Goal: Task Accomplishment & Management: Use online tool/utility

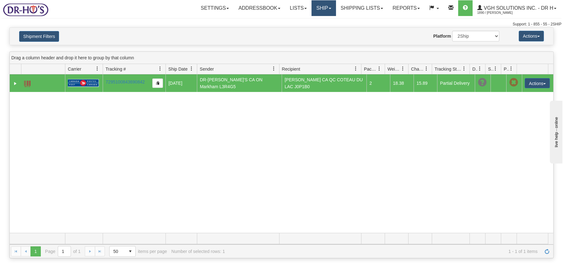
click at [320, 8] on link "Ship" at bounding box center [324, 8] width 24 height 16
click at [299, 21] on span "Ship Screen" at bounding box center [297, 21] width 24 height 5
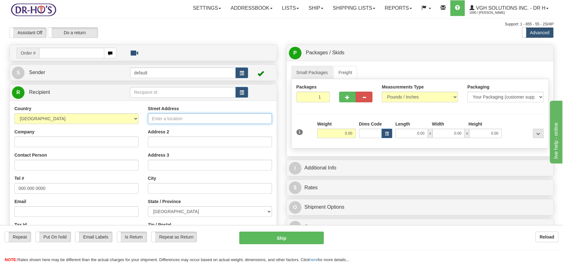
click at [196, 115] on input "Street Address" at bounding box center [210, 118] width 124 height 11
paste input "1848 Rue de GaulleLongueuil, QC J4T 1M9"
type input "1848 Rue de GaulleLongueuil, QC J4T 1M9"
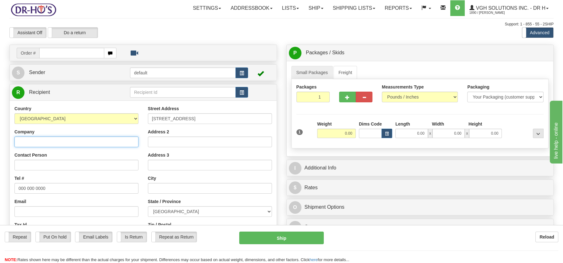
click at [43, 141] on input "Company" at bounding box center [76, 142] width 124 height 11
paste input "Christine Bouchard"
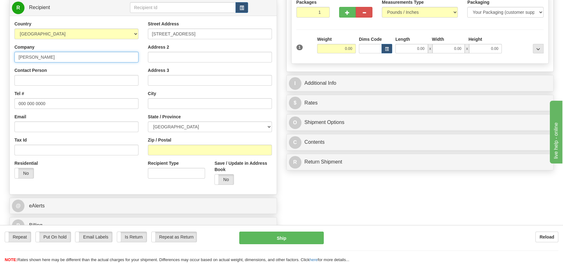
scroll to position [89, 0]
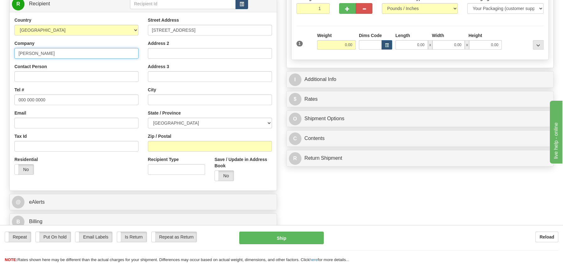
type input "Christine Bouchard"
drag, startPoint x: 16, startPoint y: 100, endPoint x: 49, endPoint y: 98, distance: 32.4
click at [49, 98] on input "000 000 0000" at bounding box center [76, 100] width 124 height 11
paste input "5148357488"
type input "5148357488"
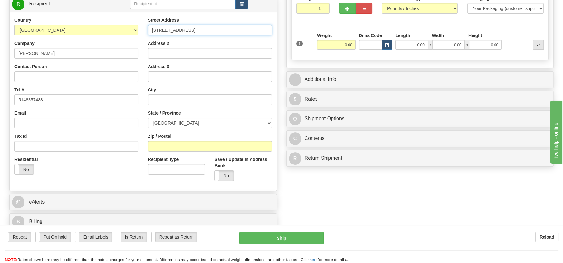
drag, startPoint x: 190, startPoint y: 30, endPoint x: 248, endPoint y: 33, distance: 57.2
click at [248, 33] on input "1848 Rue de GaulleLongueuil, QC J4T 1M9" at bounding box center [210, 30] width 124 height 11
click at [158, 101] on input "text" at bounding box center [210, 100] width 124 height 11
paste input "Longueuil, QC J4T 1M9"
drag, startPoint x: 182, startPoint y: 98, endPoint x: 203, endPoint y: 101, distance: 21.2
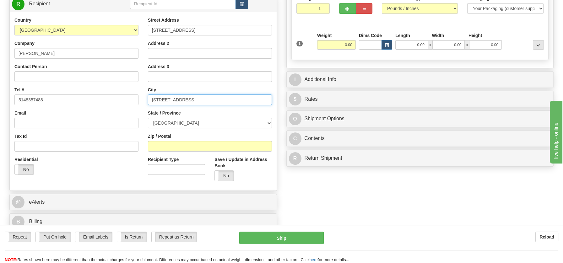
click at [203, 101] on input "Longueuil, QC J4T 1M9" at bounding box center [210, 100] width 124 height 11
type input "Longueuil, QC J4T 1M9"
click at [172, 147] on input "Zip / Postal" at bounding box center [210, 146] width 124 height 11
paste input "J4T 1M9"
type input "J4T 1M9"
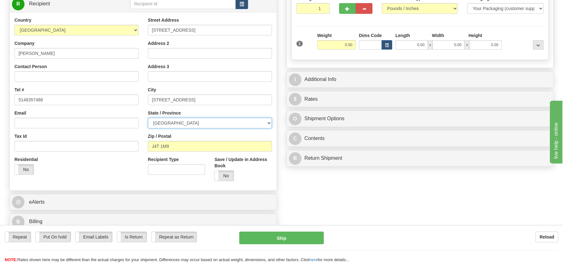
drag, startPoint x: 269, startPoint y: 122, endPoint x: 265, endPoint y: 122, distance: 3.5
click at [269, 122] on select "ALBERTA BRITISH COLUMBIA MANITOBA NEW BRUNSWICK NEWFOUNDLAND NOVA SCOTIA NUNAVU…" at bounding box center [210, 123] width 124 height 11
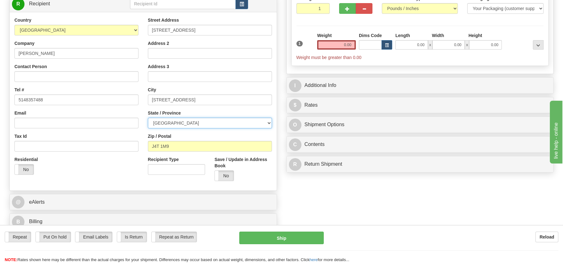
select select "QC"
click at [148, 118] on select "ALBERTA BRITISH COLUMBIA MANITOBA NEW BRUNSWICK NEWFOUNDLAND NOVA SCOTIA NUNAVU…" at bounding box center [210, 123] width 124 height 11
drag, startPoint x: 172, startPoint y: 97, endPoint x: 223, endPoint y: 100, distance: 50.9
click at [223, 100] on input "Longueuil, QC J4T 1M9" at bounding box center [210, 100] width 124 height 11
type input "Longueuil,"
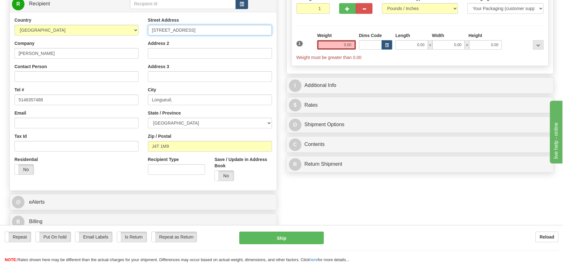
drag, startPoint x: 192, startPoint y: 30, endPoint x: 258, endPoint y: 30, distance: 66.3
click at [258, 30] on input "1848 Rue de GaulleLongueuil, QC J4T 1M9" at bounding box center [210, 30] width 124 height 11
type input "1848 Rue de Gaulle"
drag, startPoint x: 333, startPoint y: 46, endPoint x: 364, endPoint y: 46, distance: 30.8
click at [364, 46] on div "1 Weight 0.00 Dims Code 0.00" at bounding box center [420, 46] width 251 height 28
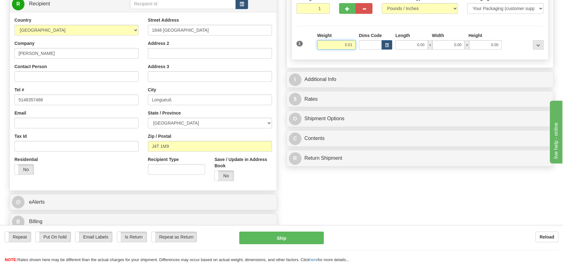
type input "0.01"
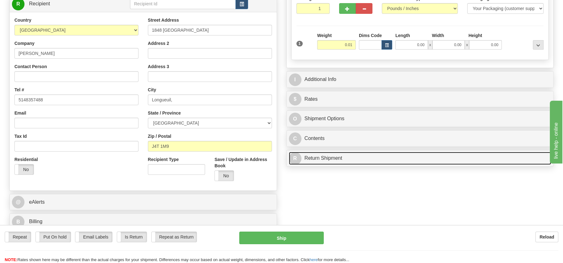
click at [338, 157] on div "P Packages / Skids 1 Packages - Weight: 0.00 Lbs 1 Skids - Weight: NaN Lbs Ship…" at bounding box center [420, 63] width 277 height 214
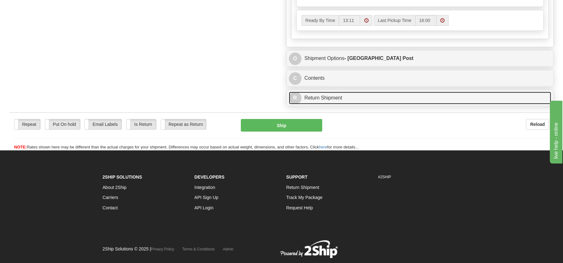
scroll to position [381, 0]
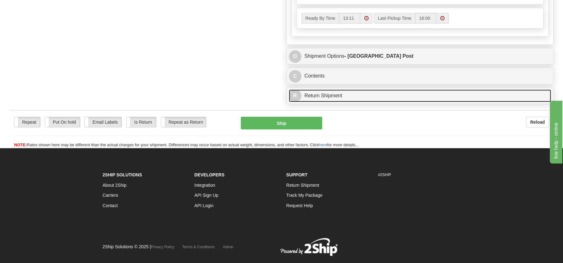
click at [315, 93] on link "R Return Shipment" at bounding box center [420, 96] width 263 height 13
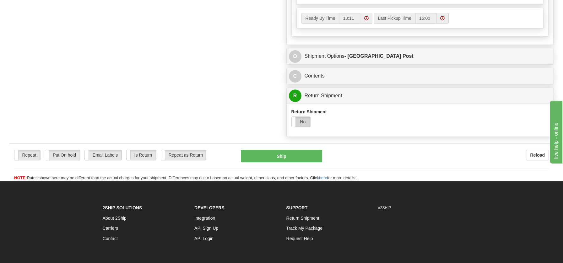
click at [303, 119] on label "No" at bounding box center [301, 122] width 19 height 10
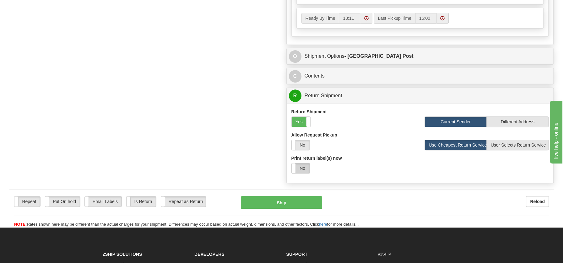
click at [302, 167] on label "No" at bounding box center [301, 168] width 18 height 10
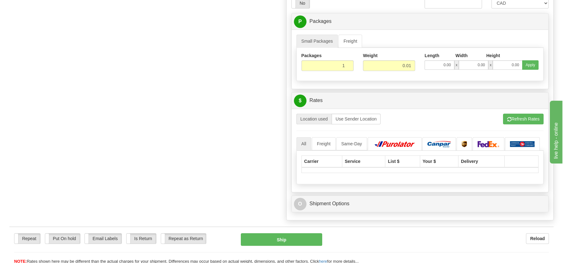
scroll to position [554, 0]
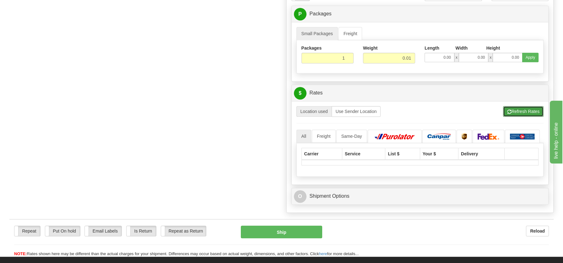
click at [522, 107] on button "Refresh Rates" at bounding box center [523, 111] width 41 height 11
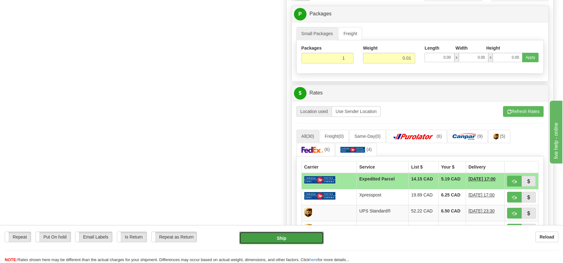
click at [293, 236] on button "Ship" at bounding box center [281, 238] width 85 height 13
type input "DOM.EP"
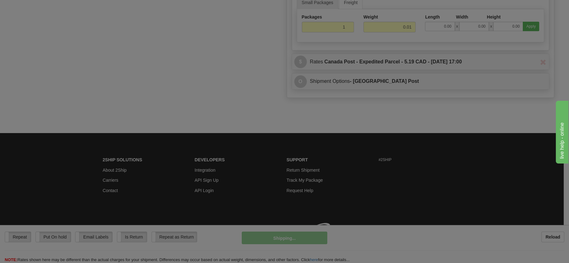
scroll to position [325, 0]
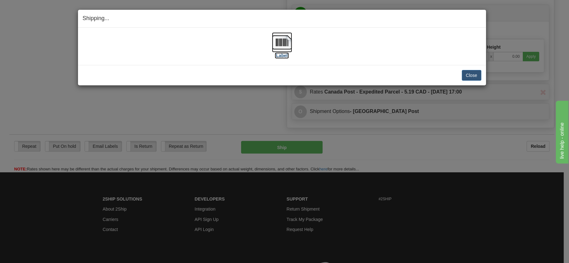
click at [282, 44] on img at bounding box center [282, 42] width 20 height 20
click at [476, 74] on button "Close" at bounding box center [470, 75] width 19 height 11
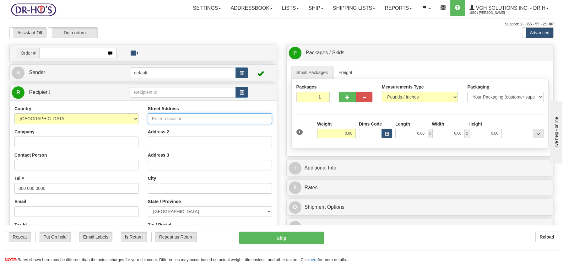
click at [171, 118] on input "Street Address" at bounding box center [210, 118] width 124 height 11
paste input "465 Rang 10e Val-Joli Quebec, J1S0C9"
type input "465 Rang 10e Val-Joli Quebec, J1S0C9"
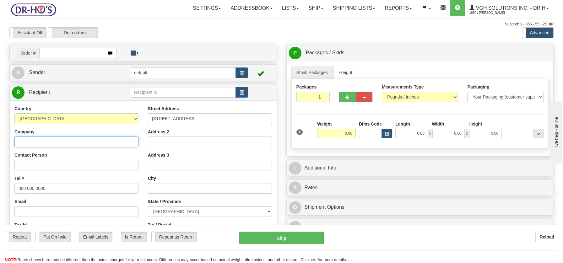
click at [62, 140] on input "Company" at bounding box center [76, 142] width 124 height 11
paste input "Normand Lavoie"
type input "Normand Lavoie"
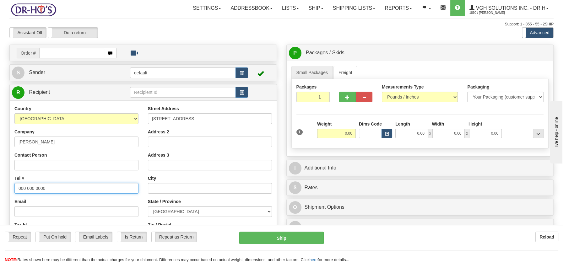
drag, startPoint x: 18, startPoint y: 187, endPoint x: 52, endPoint y: 188, distance: 33.9
click at [52, 188] on input "000 000 0000" at bounding box center [76, 188] width 124 height 11
paste input "8198457143"
type input "8198457143"
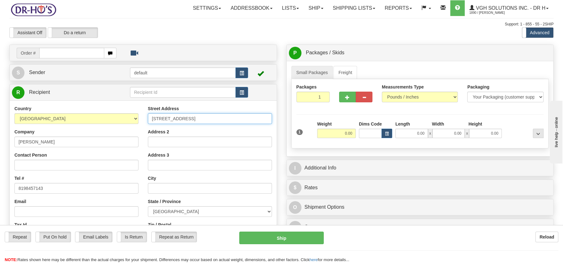
drag, startPoint x: 180, startPoint y: 118, endPoint x: 233, endPoint y: 119, distance: 52.5
click at [233, 119] on input "465 Rang 10e Val-Joli Quebec, J1S0C9" at bounding box center [210, 118] width 124 height 11
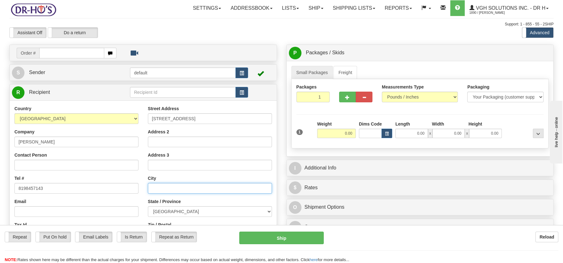
click at [167, 185] on input "text" at bounding box center [210, 188] width 124 height 11
paste input "Val-Joli Quebec, J1S0C9"
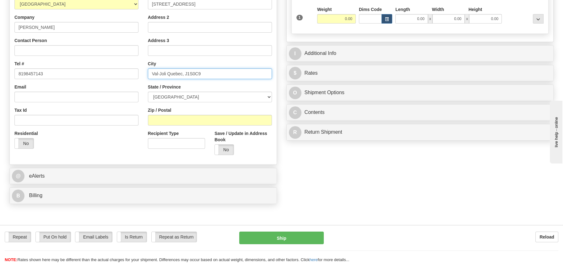
scroll to position [124, 0]
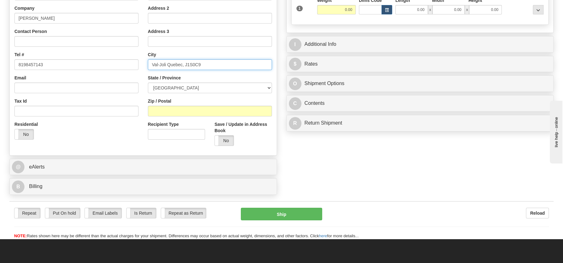
drag, startPoint x: 185, startPoint y: 63, endPoint x: 206, endPoint y: 64, distance: 21.7
click at [206, 64] on input "Val-Joli Quebec, J1S0C9" at bounding box center [210, 64] width 124 height 11
type input "Val-Joli Quebec, J1S0C9"
click at [162, 112] on input "Zip / Postal" at bounding box center [210, 111] width 124 height 11
paste input "J1S0C9"
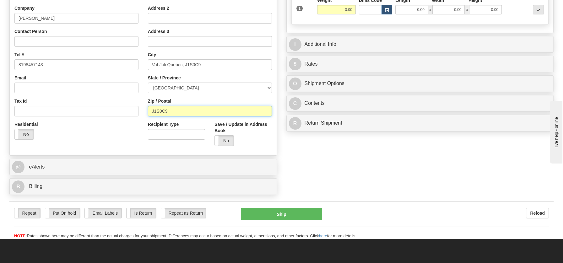
type input "J1S0C9"
drag, startPoint x: 268, startPoint y: 87, endPoint x: 259, endPoint y: 87, distance: 8.5
click at [268, 87] on select "ALBERTA BRITISH COLUMBIA MANITOBA NEW BRUNSWICK NEWFOUNDLAND NOVA SCOTIA NUNAVU…" at bounding box center [210, 88] width 124 height 11
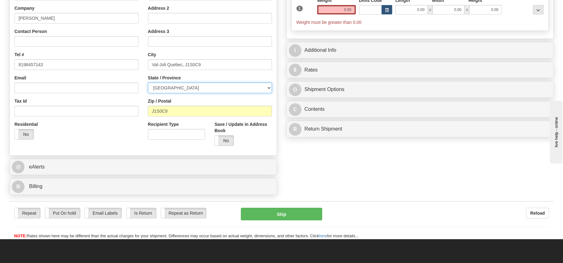
select select "QC"
click at [148, 83] on select "ALBERTA BRITISH COLUMBIA MANITOBA NEW BRUNSWICK NEWFOUNDLAND NOVA SCOTIA NUNAVU…" at bounding box center [210, 88] width 124 height 11
drag, startPoint x: 167, startPoint y: 63, endPoint x: 220, endPoint y: 66, distance: 52.6
click at [220, 66] on input "Val-Joli Quebec, J1S0C9" at bounding box center [210, 64] width 124 height 11
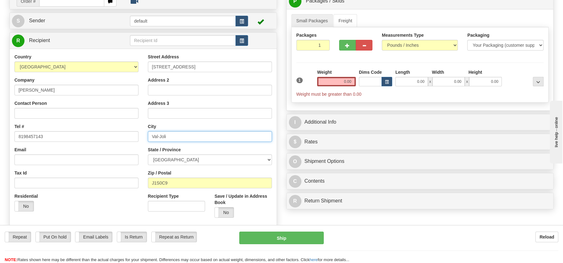
scroll to position [51, 0]
type input "Val-Joli"
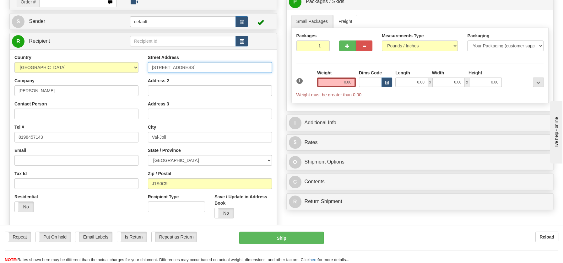
drag, startPoint x: 180, startPoint y: 65, endPoint x: 259, endPoint y: 64, distance: 79.2
click at [259, 64] on input "465 Rang 10e Val-Joli Quebec, J1S0C9" at bounding box center [210, 67] width 124 height 11
type input "465 Rang 10e"
drag, startPoint x: 340, startPoint y: 81, endPoint x: 361, endPoint y: 81, distance: 21.0
click at [361, 81] on div "1 Weight 0.00 Dims Code 0.00" at bounding box center [420, 84] width 251 height 28
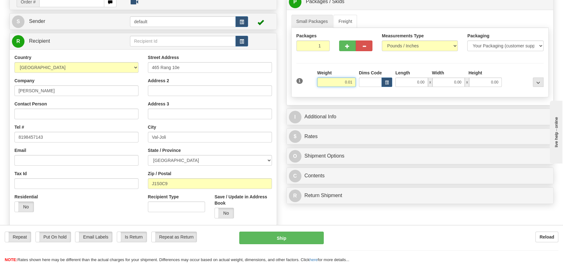
type input "0.01"
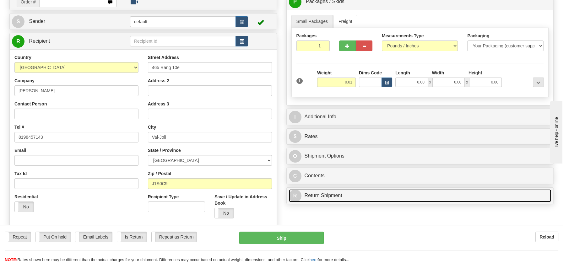
click at [321, 192] on div "P Packages / Skids 1 Packages - Weight: 0.00 Lbs 1 Skids - Weight: NaN Lbs Ship…" at bounding box center [420, 100] width 277 height 214
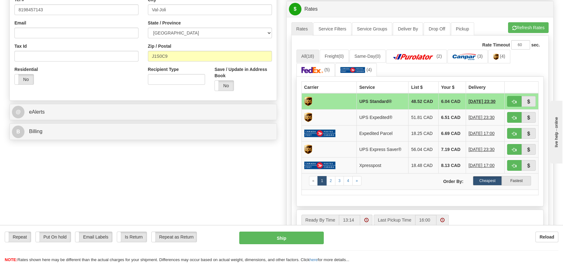
scroll to position [199, 0]
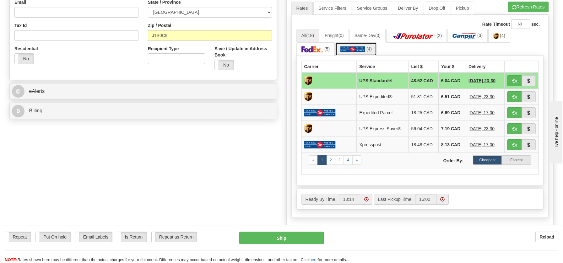
click at [360, 46] on img at bounding box center [353, 49] width 25 height 6
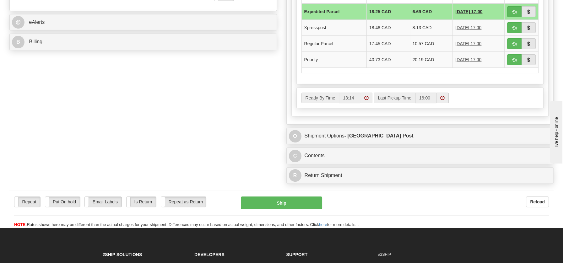
scroll to position [283, 0]
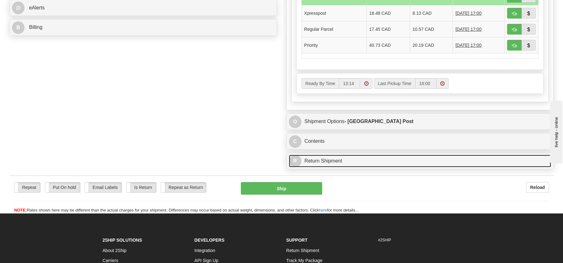
click at [313, 155] on link "R Return Shipment" at bounding box center [420, 161] width 263 height 13
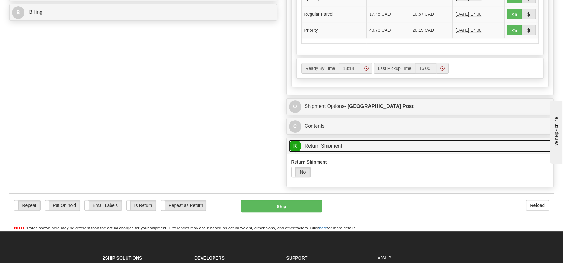
scroll to position [351, 0]
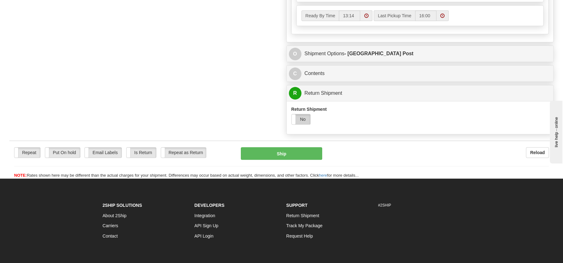
click at [307, 120] on label "No" at bounding box center [301, 119] width 19 height 10
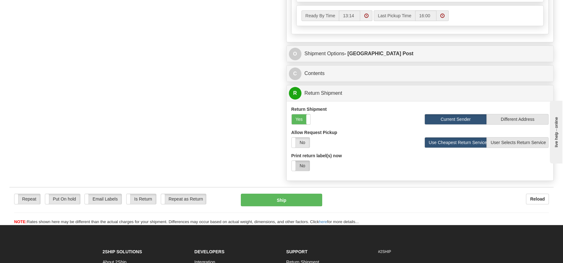
click at [303, 164] on label "No" at bounding box center [301, 166] width 18 height 10
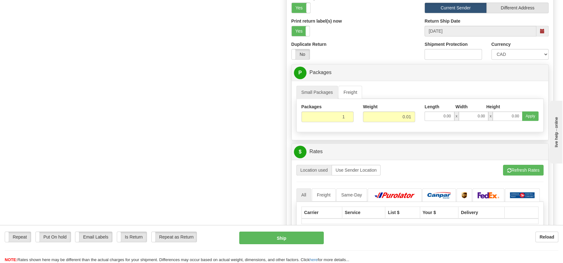
scroll to position [506, 0]
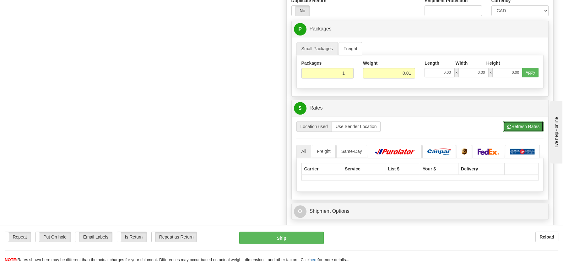
click at [524, 122] on button "Refresh Rates" at bounding box center [523, 126] width 41 height 11
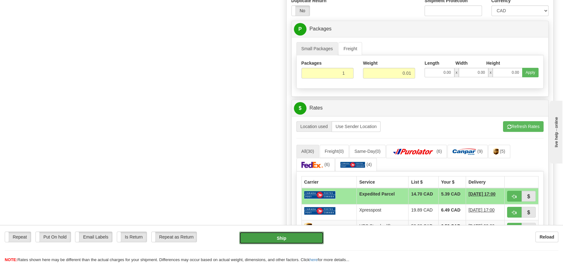
click at [295, 238] on button "Ship" at bounding box center [281, 238] width 85 height 13
type input "DOM.EP"
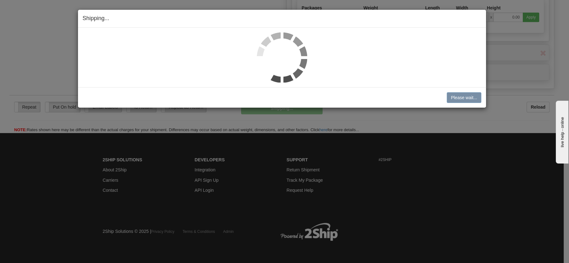
scroll to position [310, 0]
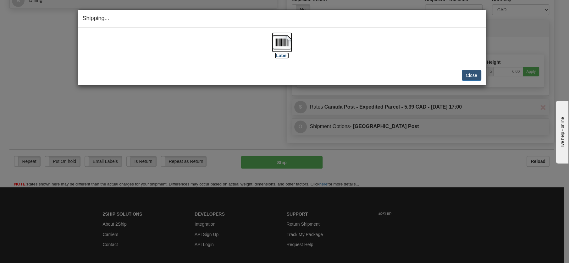
click at [281, 44] on img at bounding box center [282, 42] width 20 height 20
click at [476, 74] on button "Close" at bounding box center [470, 75] width 19 height 11
